Goal: Transaction & Acquisition: Purchase product/service

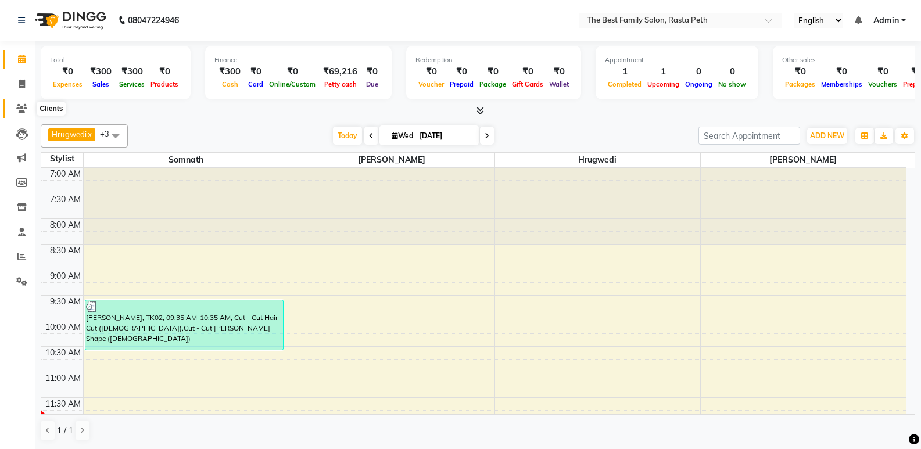
click at [19, 106] on icon at bounding box center [21, 108] width 11 height 9
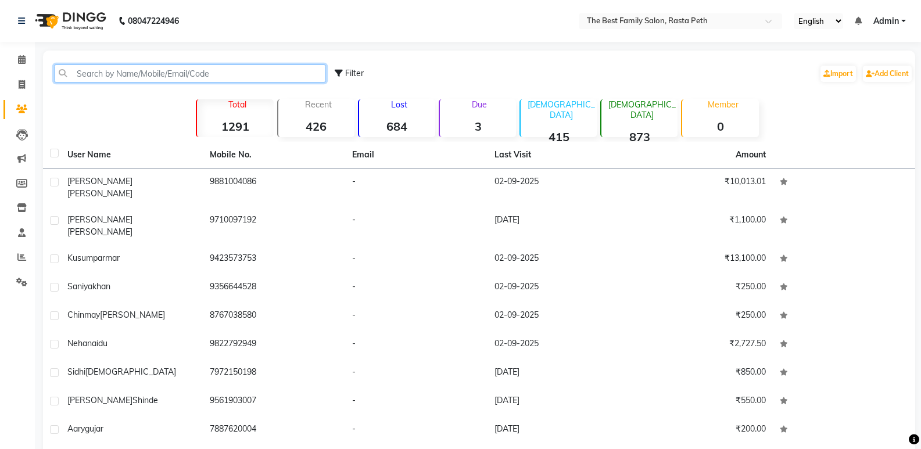
click at [149, 68] on input "text" at bounding box center [190, 74] width 272 height 18
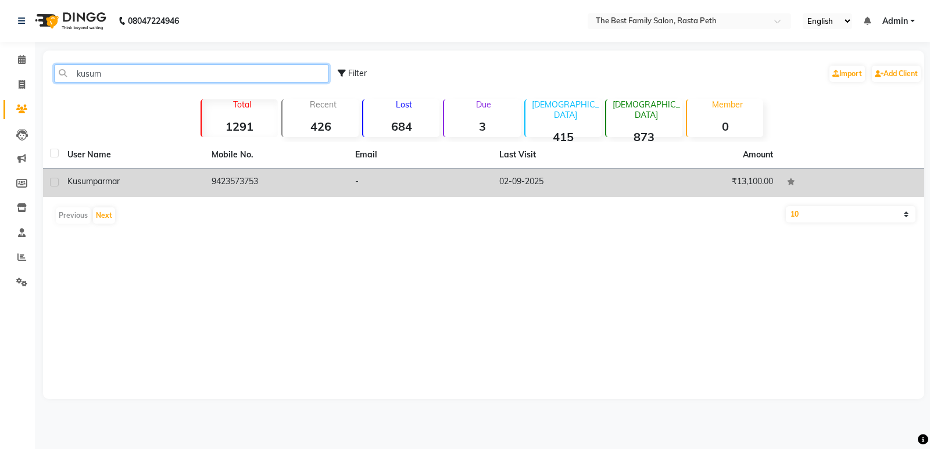
type input "kusum"
click at [133, 174] on td "[PERSON_NAME]" at bounding box center [132, 183] width 144 height 28
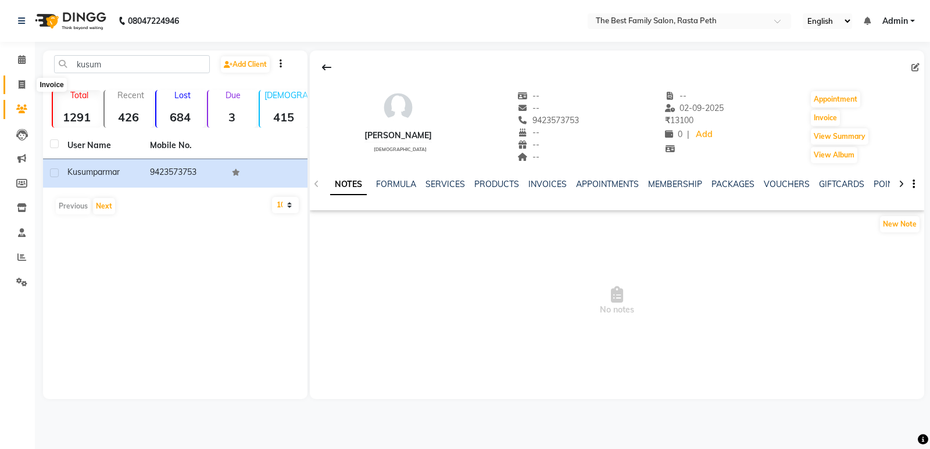
click at [22, 88] on icon at bounding box center [22, 84] width 6 height 9
select select "service"
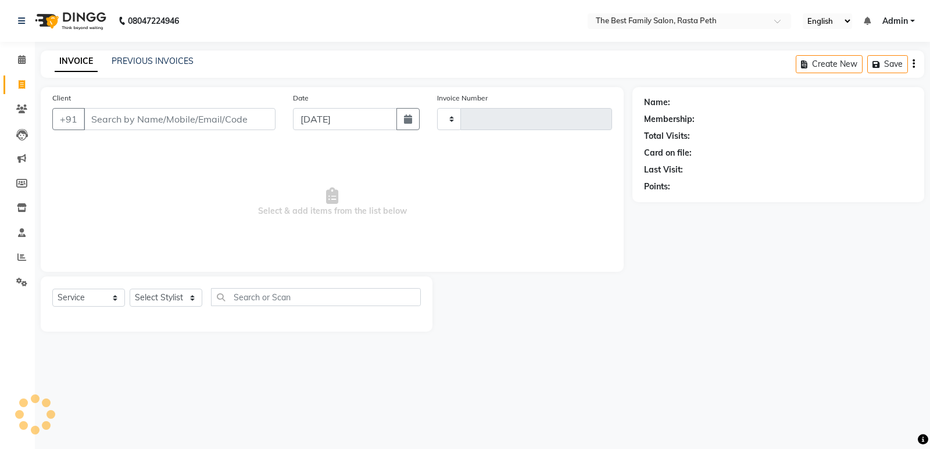
type input "1557"
select select "6744"
click at [103, 122] on input "Client" at bounding box center [180, 119] width 192 height 22
type input "v"
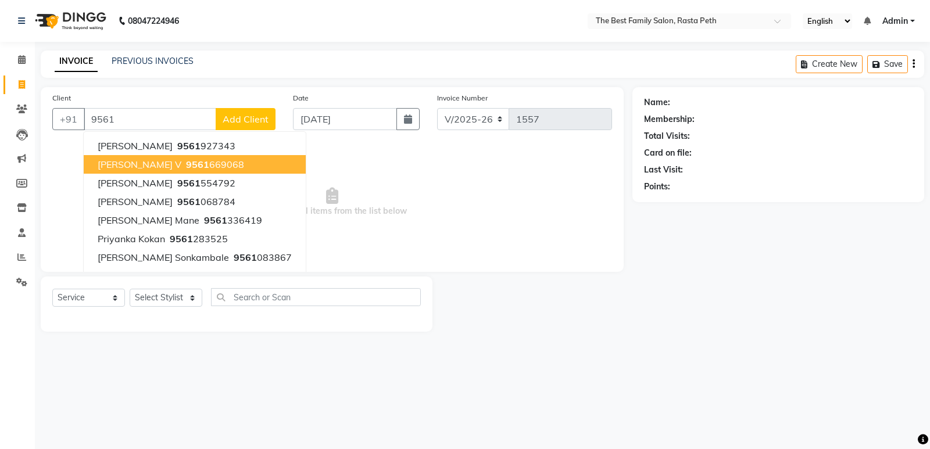
click at [184, 163] on ngb-highlight "9561 669068" at bounding box center [214, 165] width 60 height 12
type input "9561669068"
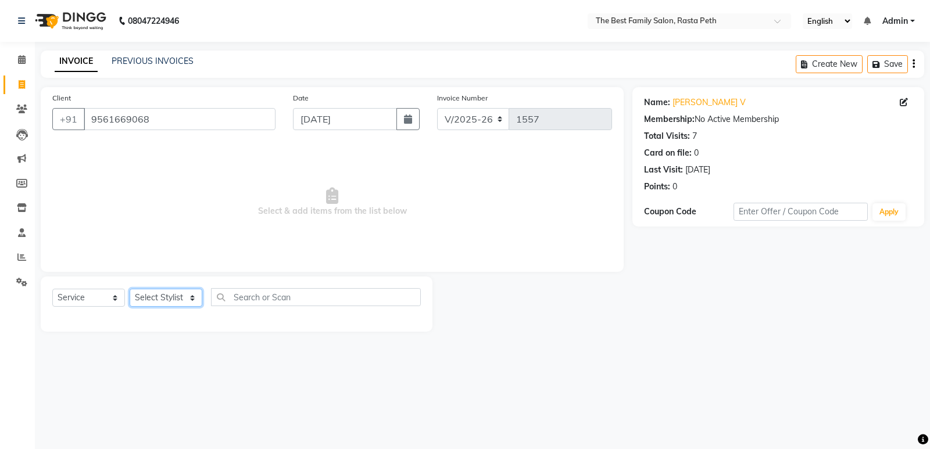
click at [194, 294] on select "Select Stylist Hrugwedi [PERSON_NAME] [PERSON_NAME] Om Other Pooja Somnath [PER…" at bounding box center [166, 298] width 73 height 18
select select "52950"
click at [130, 289] on select "Select Stylist Hrugwedi [PERSON_NAME] [PERSON_NAME] Om Other Pooja Somnath [PER…" at bounding box center [166, 298] width 73 height 18
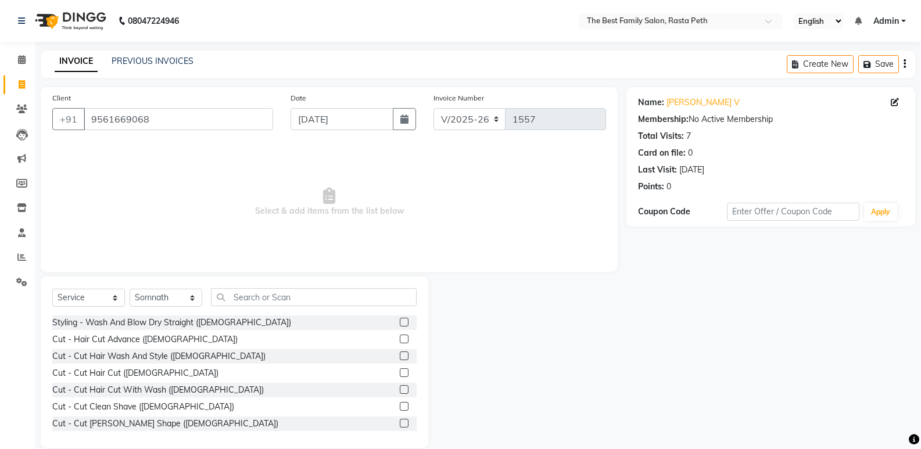
click at [400, 370] on label at bounding box center [404, 372] width 9 height 9
click at [400, 370] on input "checkbox" at bounding box center [404, 374] width 8 height 8
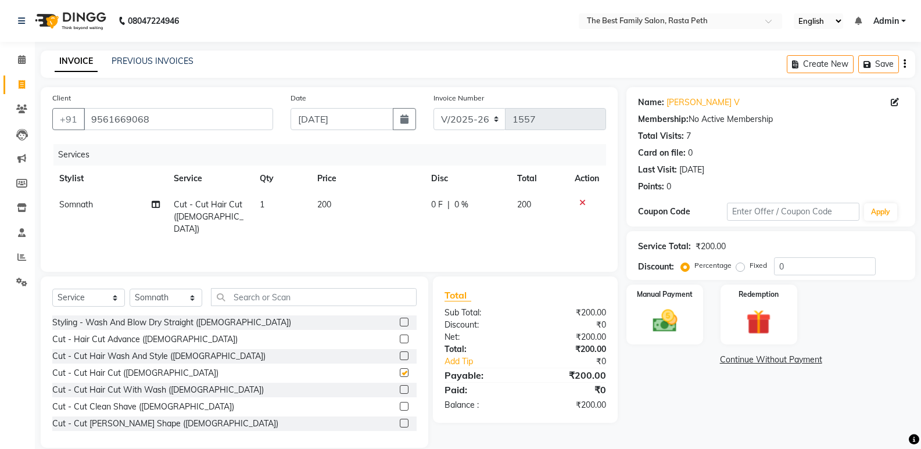
checkbox input "false"
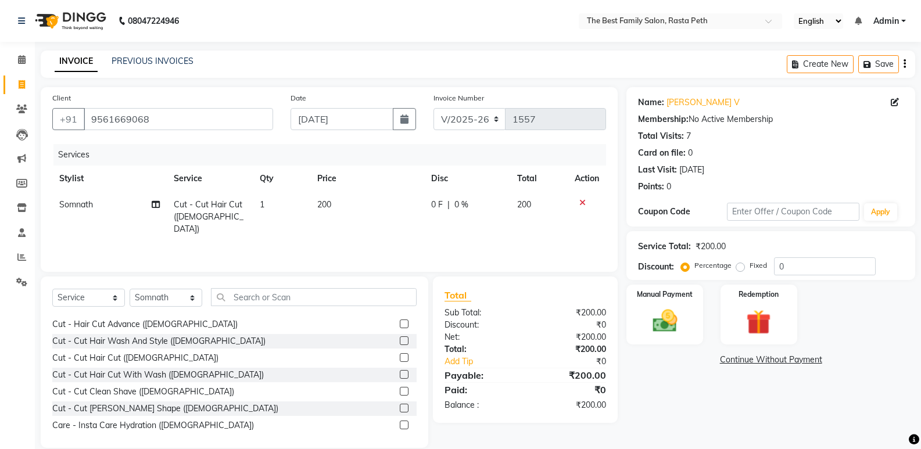
scroll to position [23, 0]
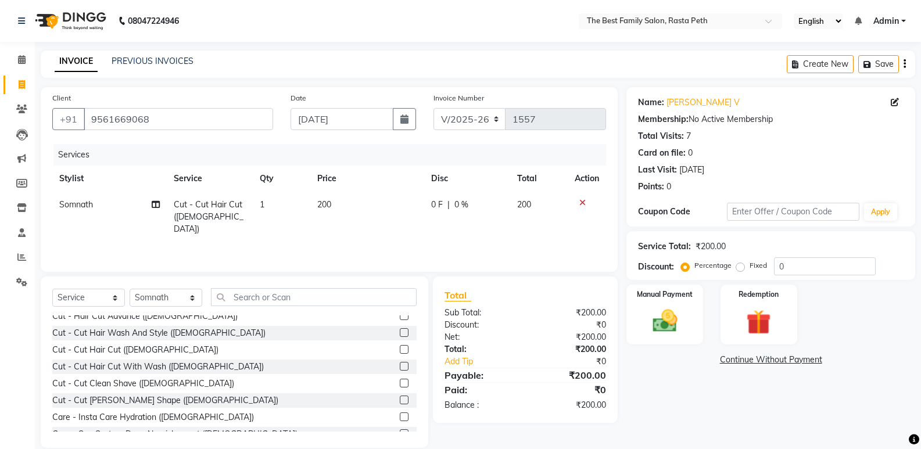
click at [400, 384] on label at bounding box center [404, 383] width 9 height 9
click at [400, 384] on input "checkbox" at bounding box center [404, 384] width 8 height 8
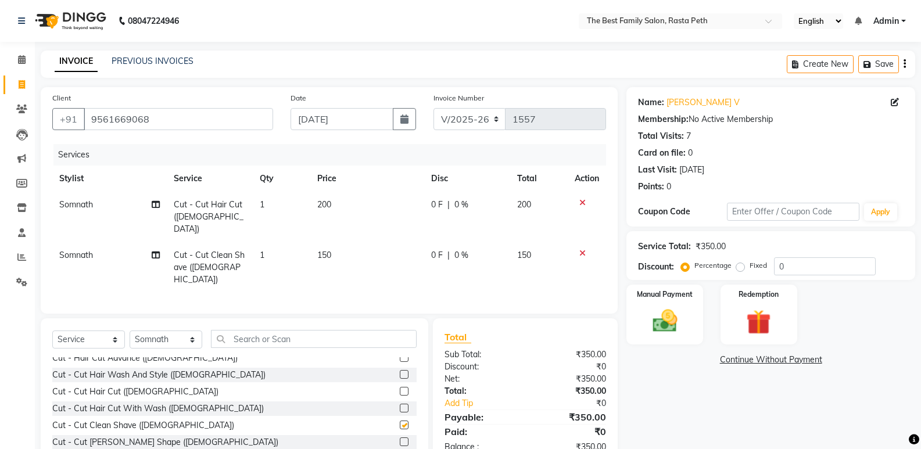
checkbox input "false"
click at [797, 266] on input "0" at bounding box center [825, 266] width 102 height 18
click at [750, 263] on label "Fixed" at bounding box center [758, 265] width 17 height 10
click at [741, 263] on input "Fixed" at bounding box center [743, 265] width 8 height 8
radio input "true"
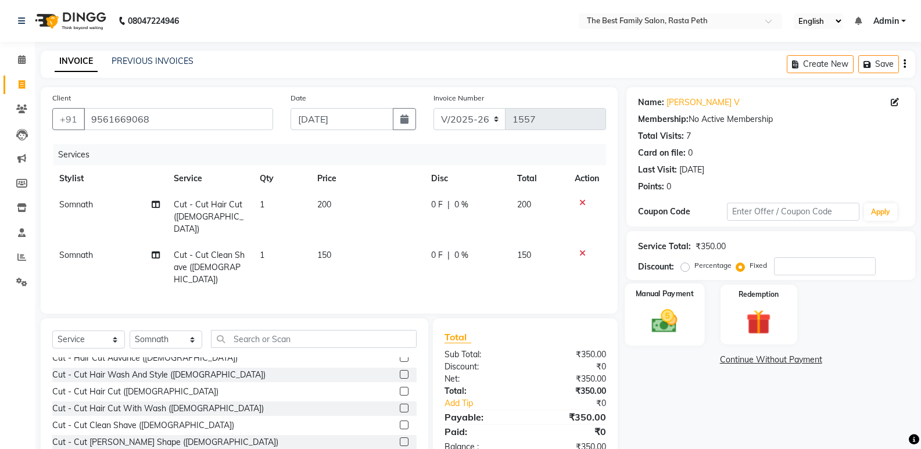
click at [671, 325] on img at bounding box center [664, 321] width 41 height 30
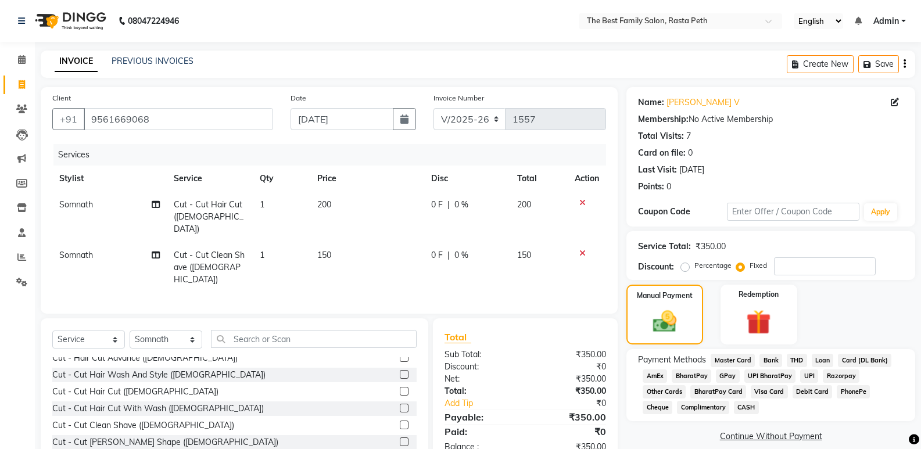
click at [734, 409] on span "CASH" at bounding box center [746, 407] width 25 height 13
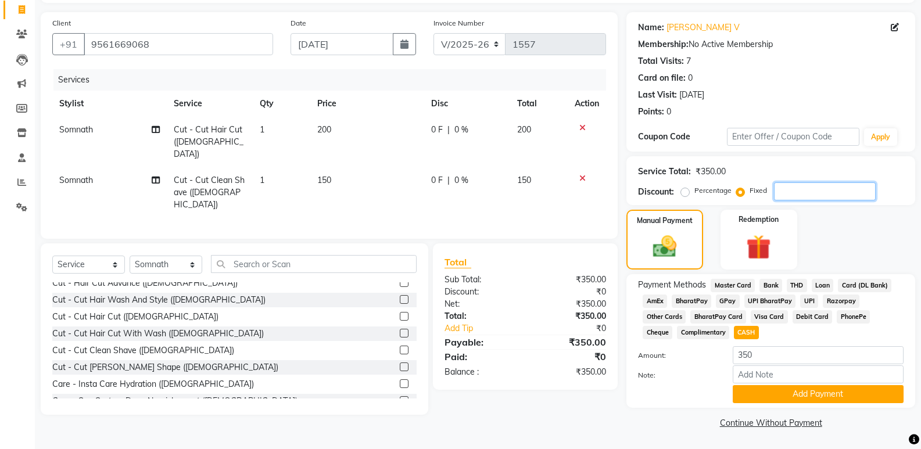
click at [779, 190] on input "number" at bounding box center [825, 191] width 102 height 18
type input "50"
click at [734, 336] on span "CASH" at bounding box center [746, 332] width 25 height 13
type input "300"
click at [818, 391] on button "Add Payment" at bounding box center [818, 394] width 171 height 18
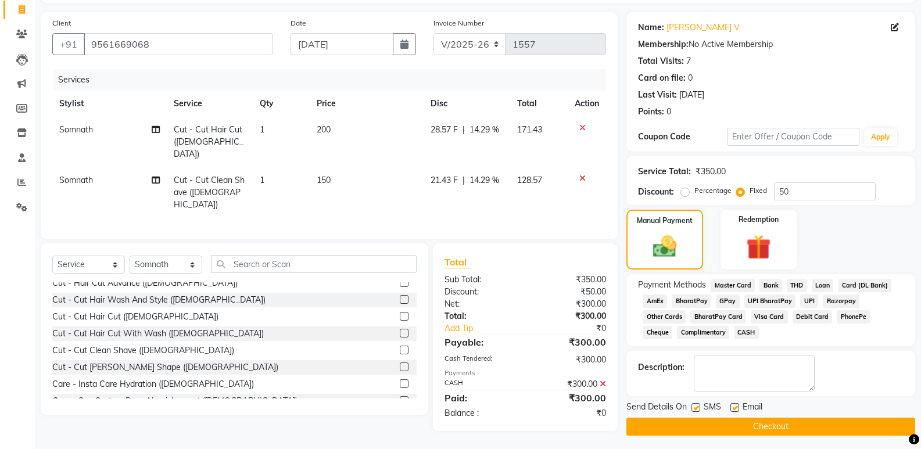
click at [761, 425] on button "Checkout" at bounding box center [770, 427] width 289 height 18
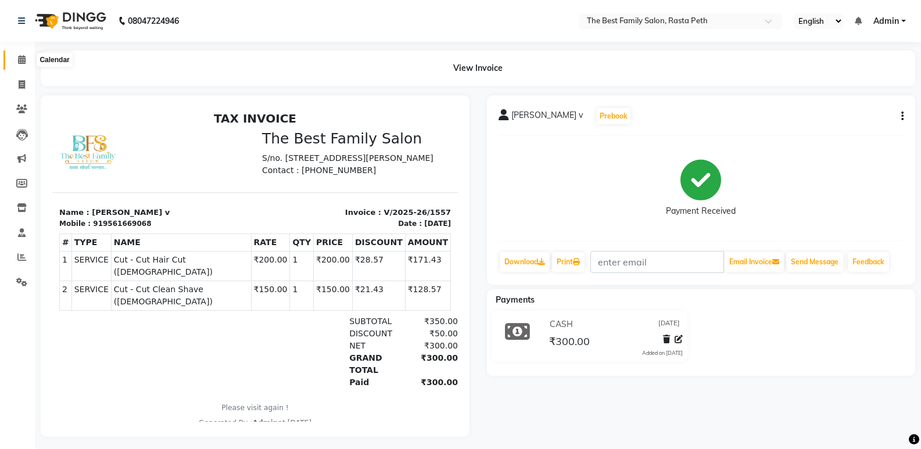
click at [22, 56] on icon at bounding box center [22, 59] width 8 height 9
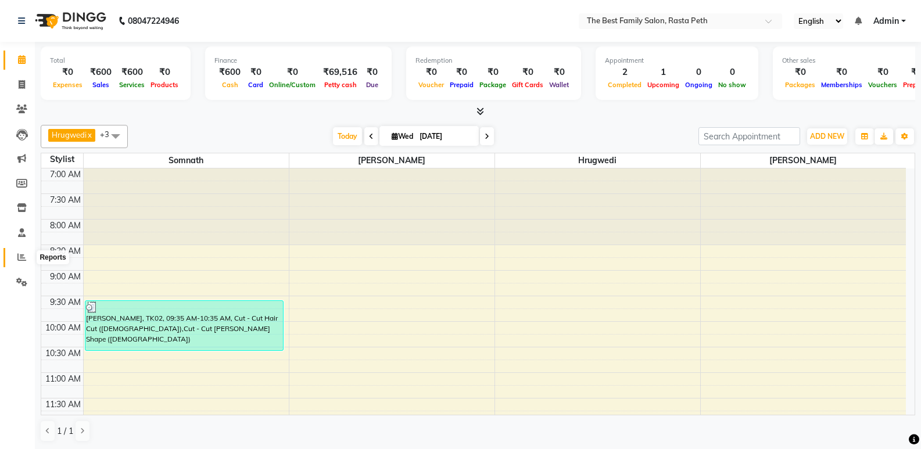
click at [22, 258] on icon at bounding box center [21, 257] width 9 height 9
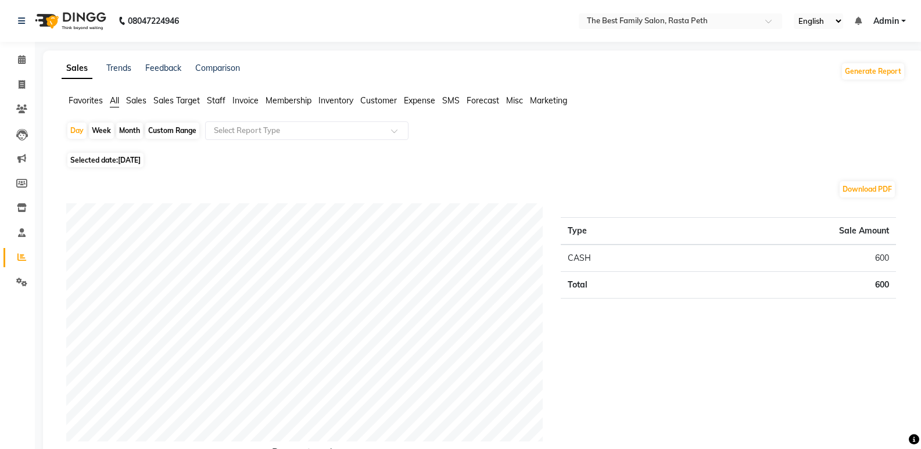
click at [99, 127] on div "Week" at bounding box center [101, 131] width 25 height 16
select select "9"
select select "2025"
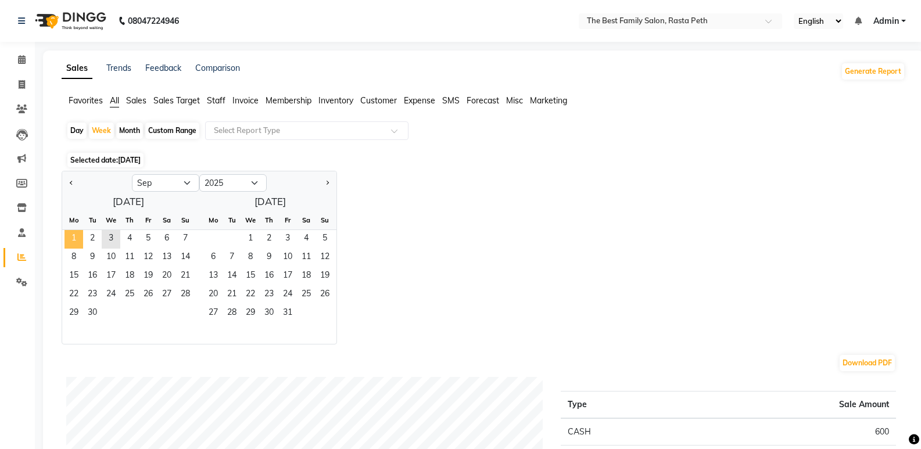
click at [74, 235] on span "1" at bounding box center [74, 239] width 19 height 19
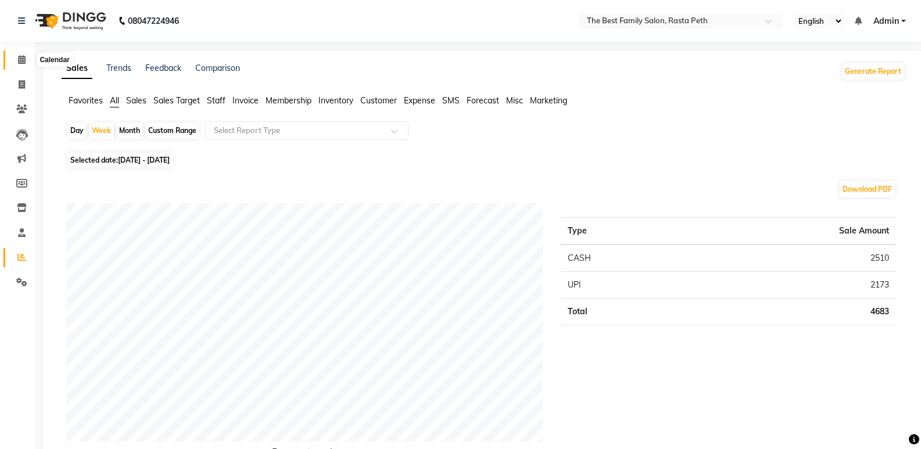
click at [22, 59] on icon at bounding box center [22, 59] width 8 height 9
